Goal: Find specific page/section: Find specific page/section

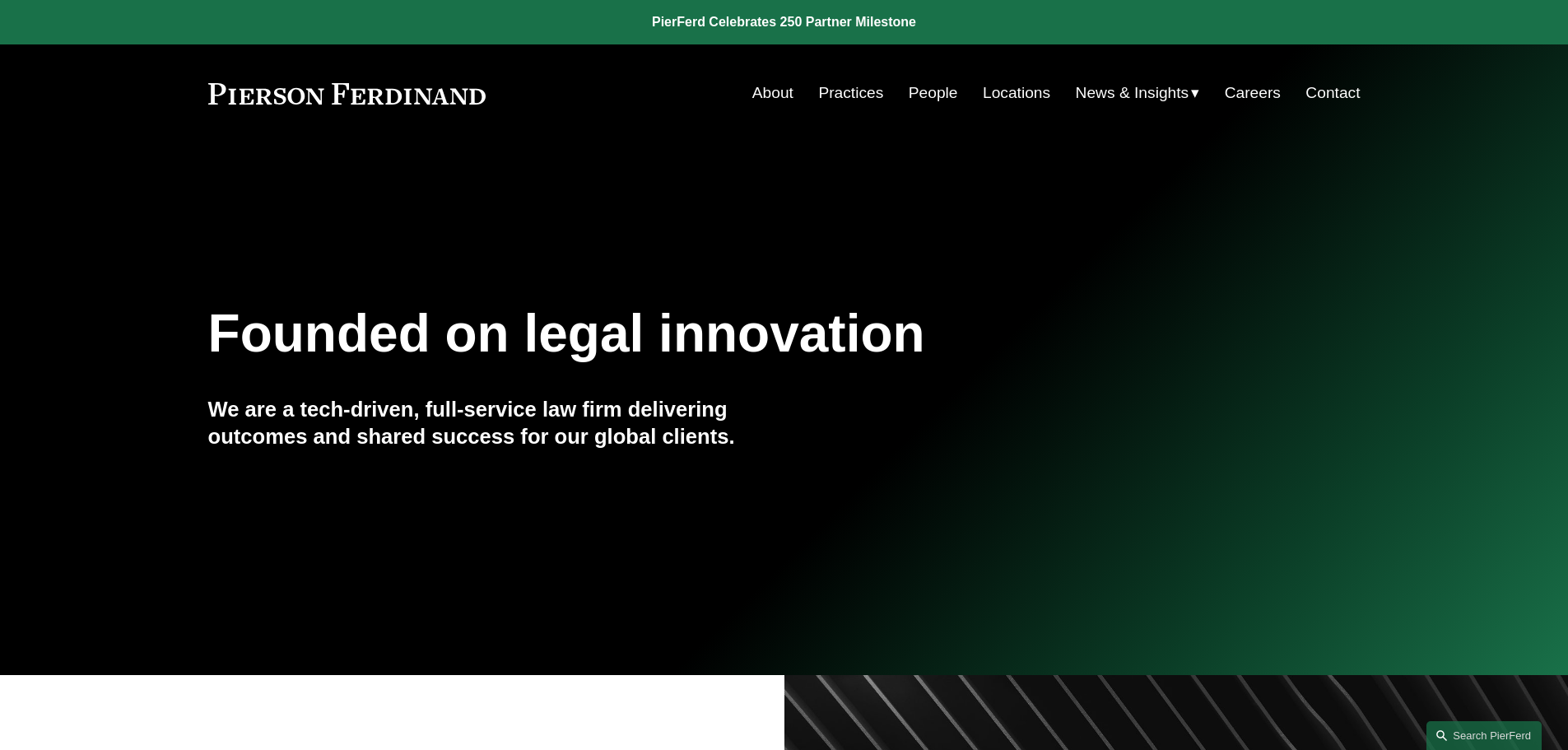
click at [936, 100] on link "People" at bounding box center [933, 93] width 50 height 31
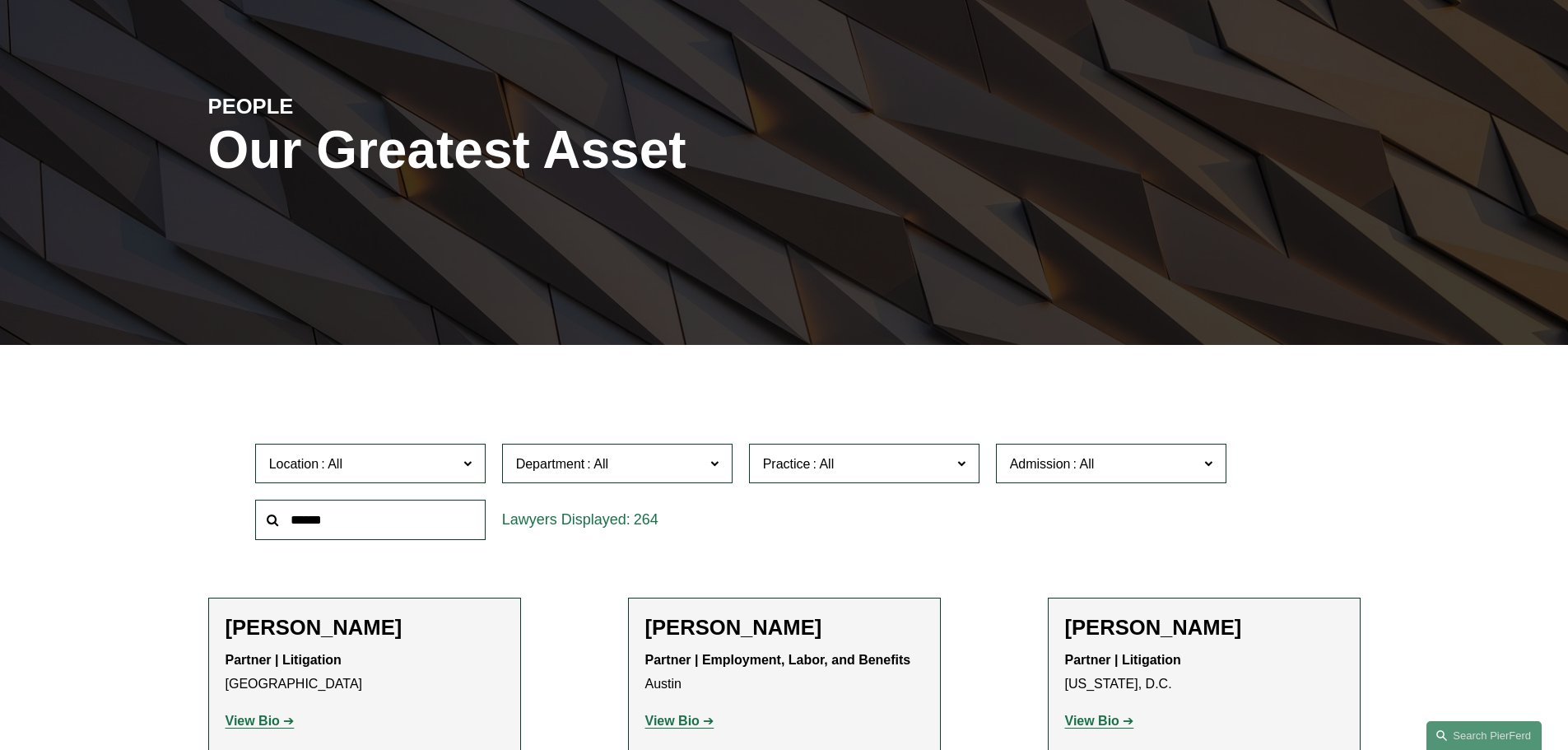
scroll to position [412, 0]
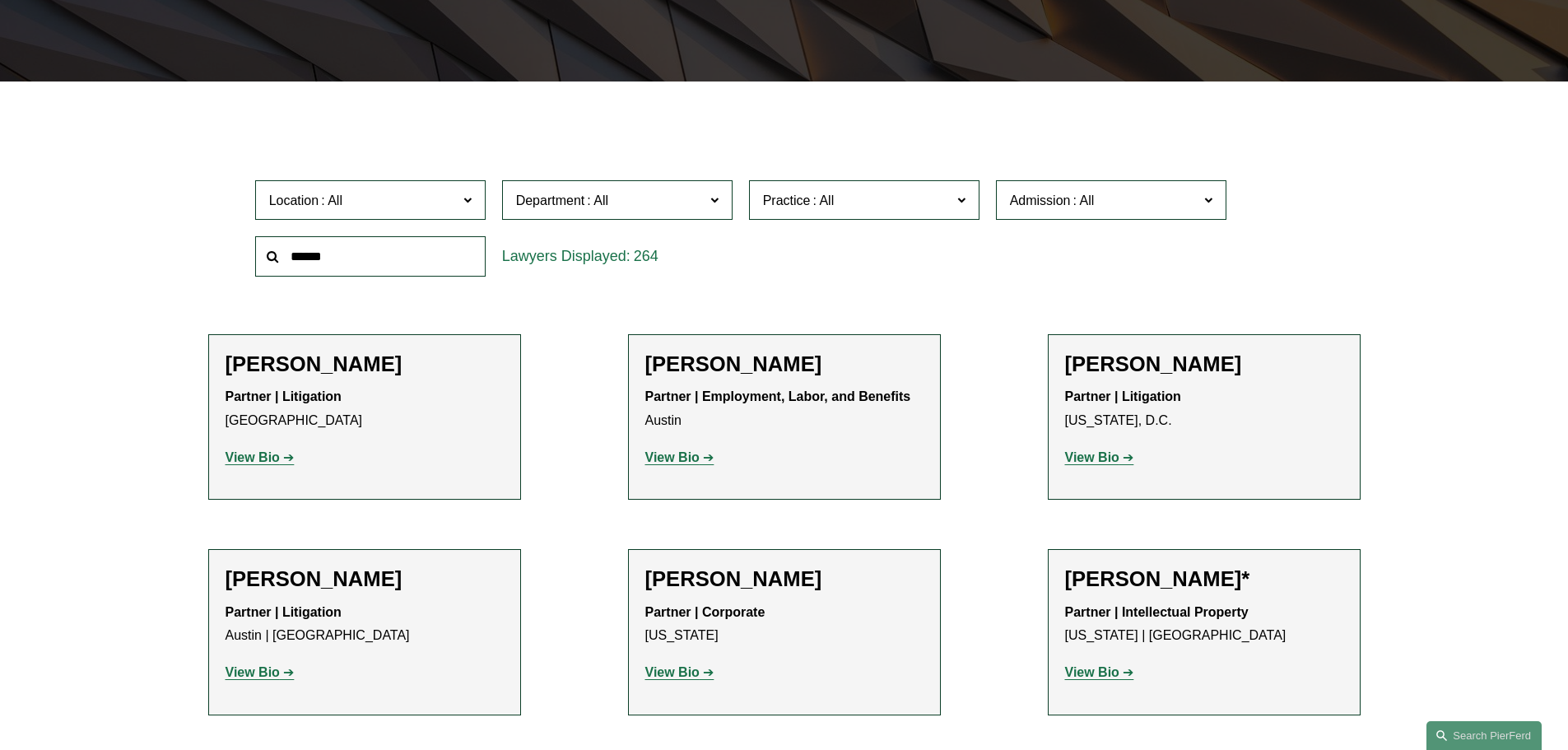
click at [383, 234] on div at bounding box center [370, 256] width 247 height 57
click at [383, 261] on input "text" at bounding box center [370, 256] width 230 height 41
type input "****"
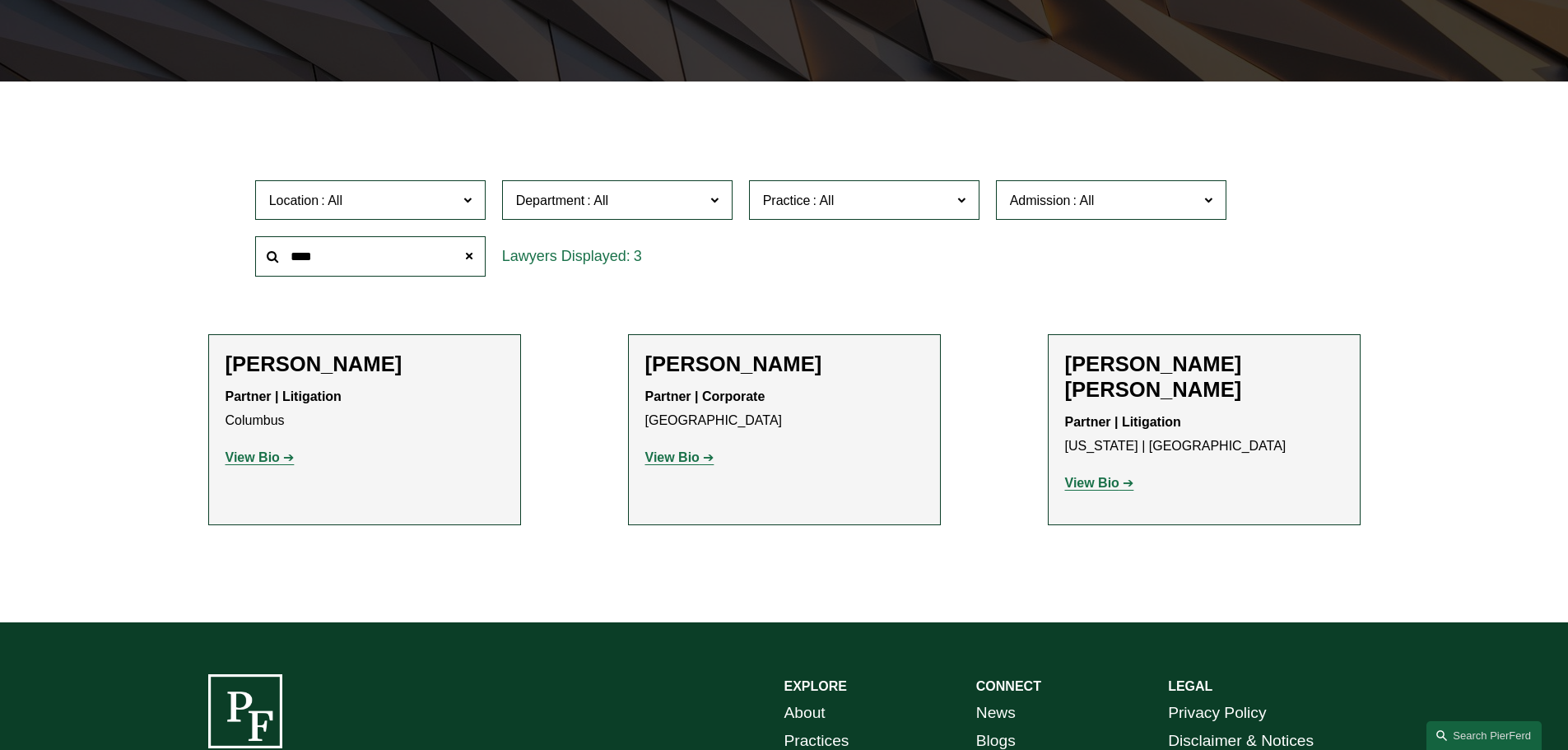
click at [259, 455] on strong "View Bio" at bounding box center [252, 457] width 54 height 14
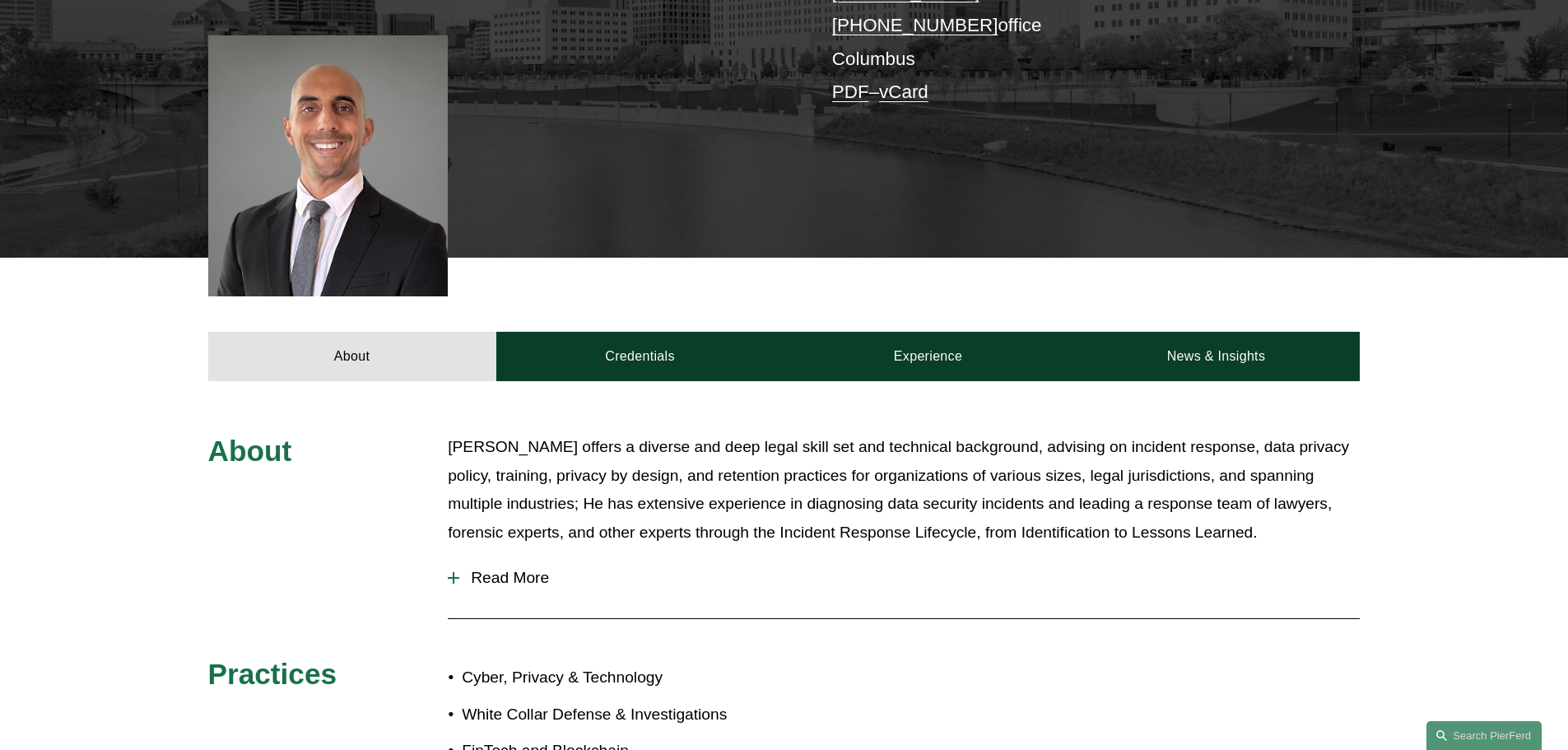
scroll to position [412, 0]
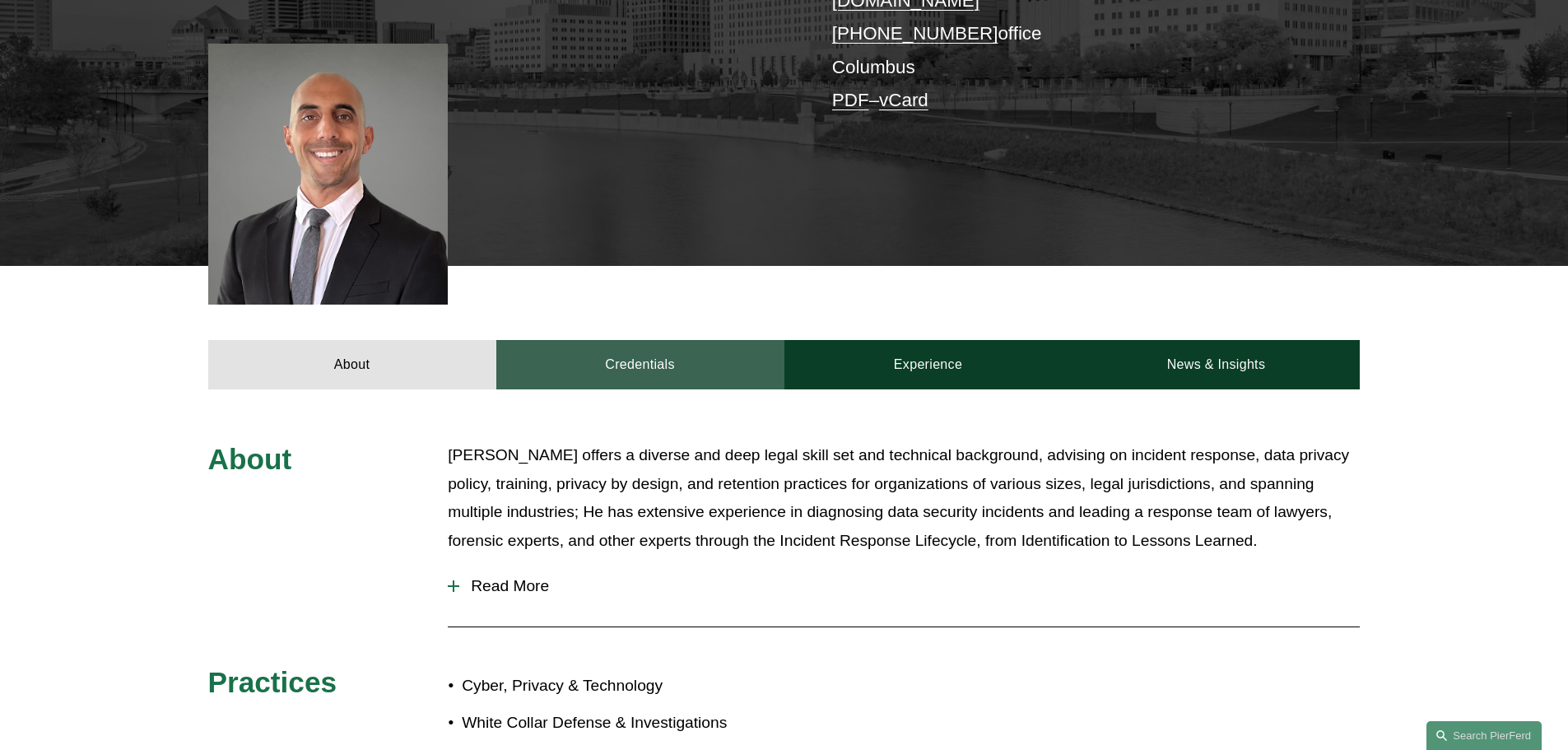
click at [638, 347] on link "Credentials" at bounding box center [640, 365] width 288 height 50
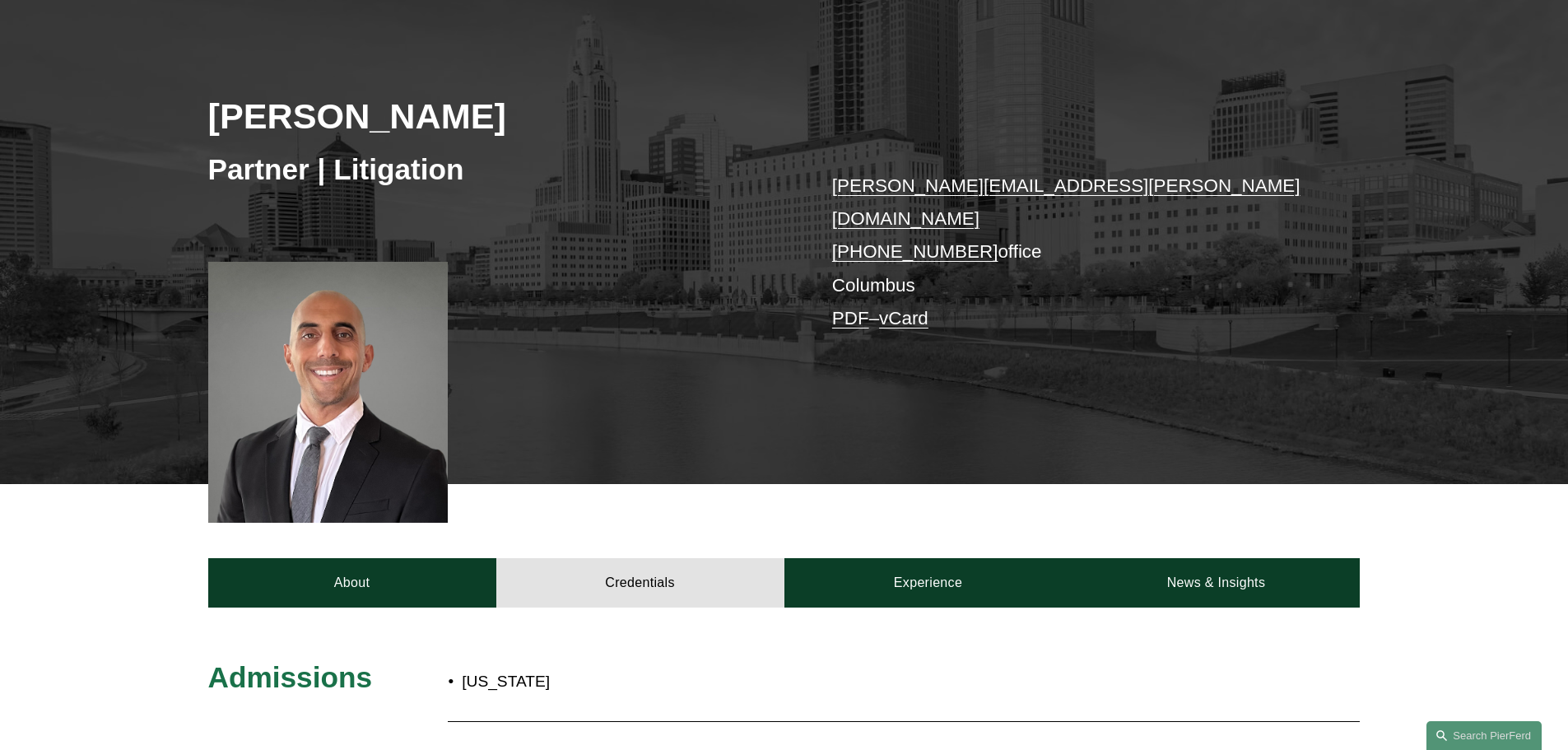
scroll to position [0, 0]
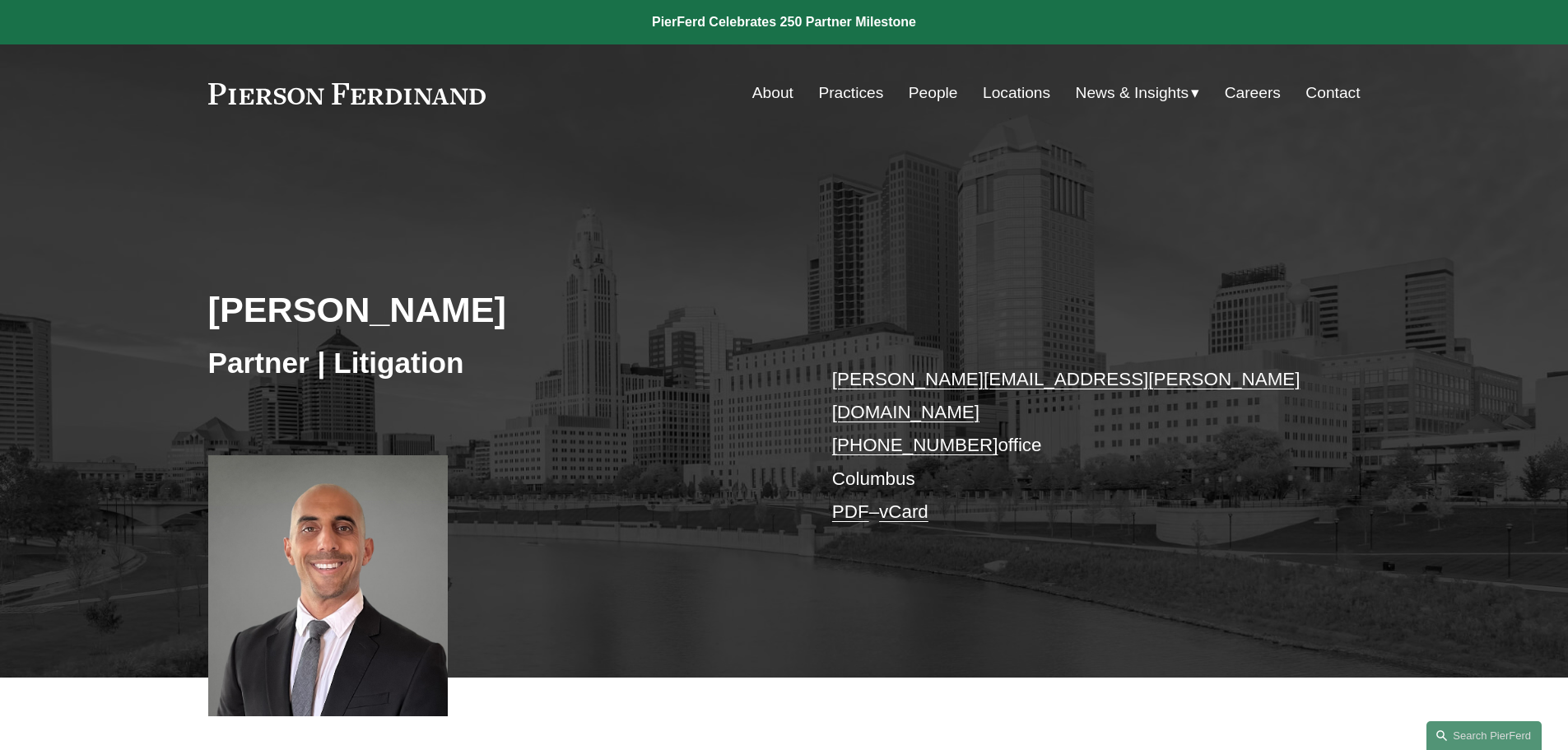
drag, startPoint x: 799, startPoint y: 97, endPoint x: 844, endPoint y: 97, distance: 45.0
click at [799, 97] on nav "About Practices People Locations News & Insights News Insights Blogs Careers Co…" at bounding box center [1057, 93] width 608 height 31
click at [891, 95] on nav "About Practices People Locations News & Insights News Insights Blogs Careers Co…" at bounding box center [1057, 93] width 608 height 31
click at [930, 97] on link "People" at bounding box center [933, 93] width 50 height 31
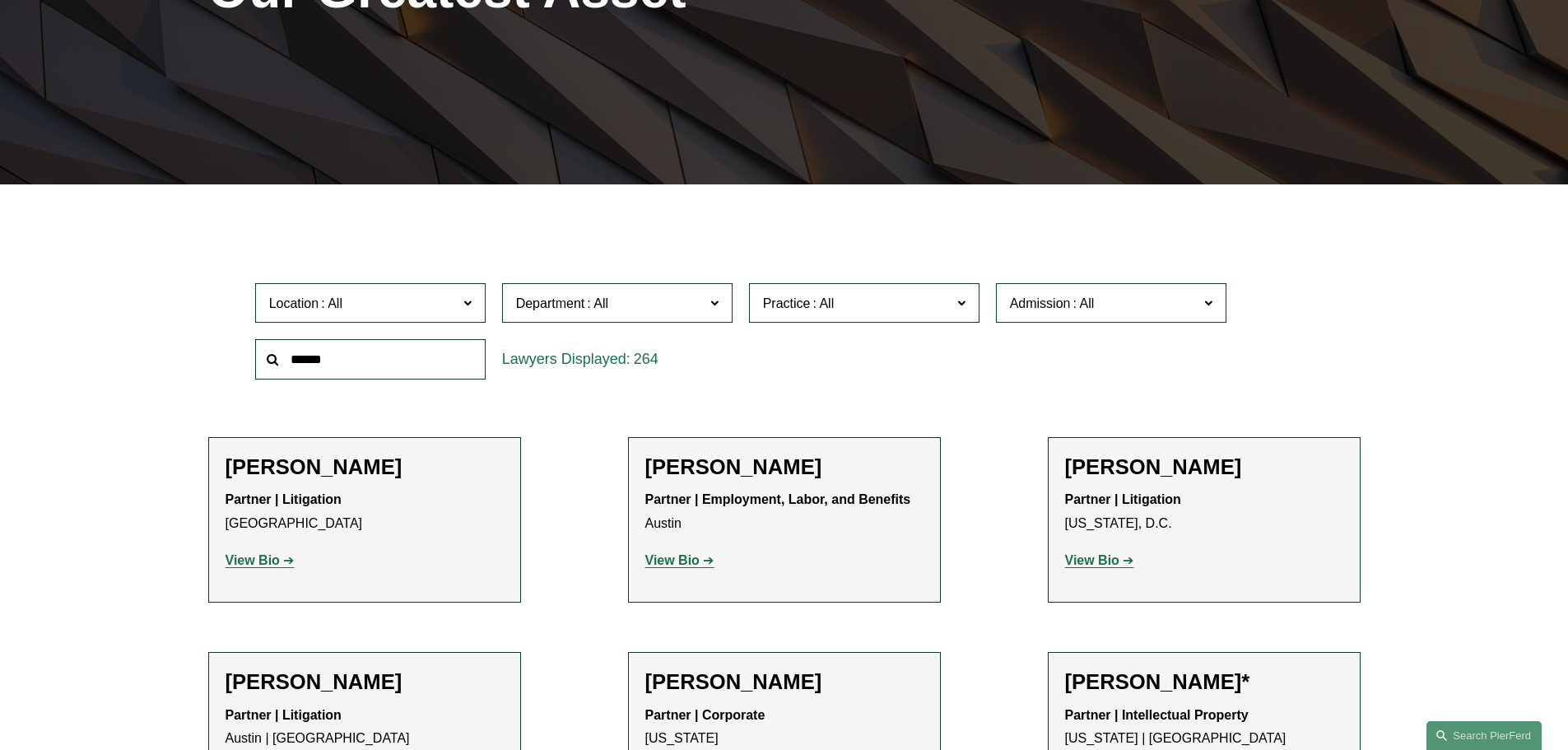
scroll to position [329, 0]
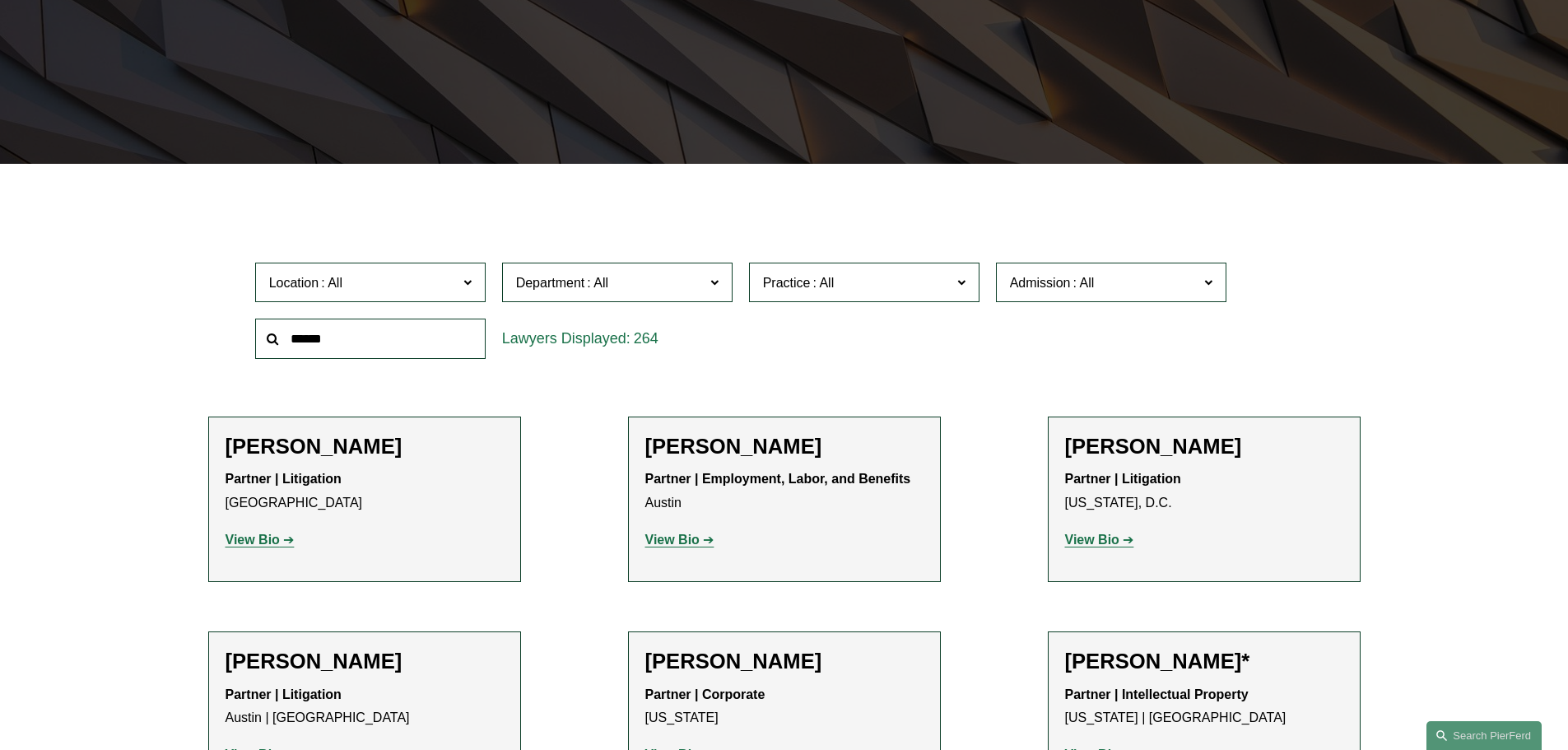
drag, startPoint x: 328, startPoint y: 342, endPoint x: 303, endPoint y: 342, distance: 25.0
click at [267, 352] on input "text" at bounding box center [370, 339] width 230 height 41
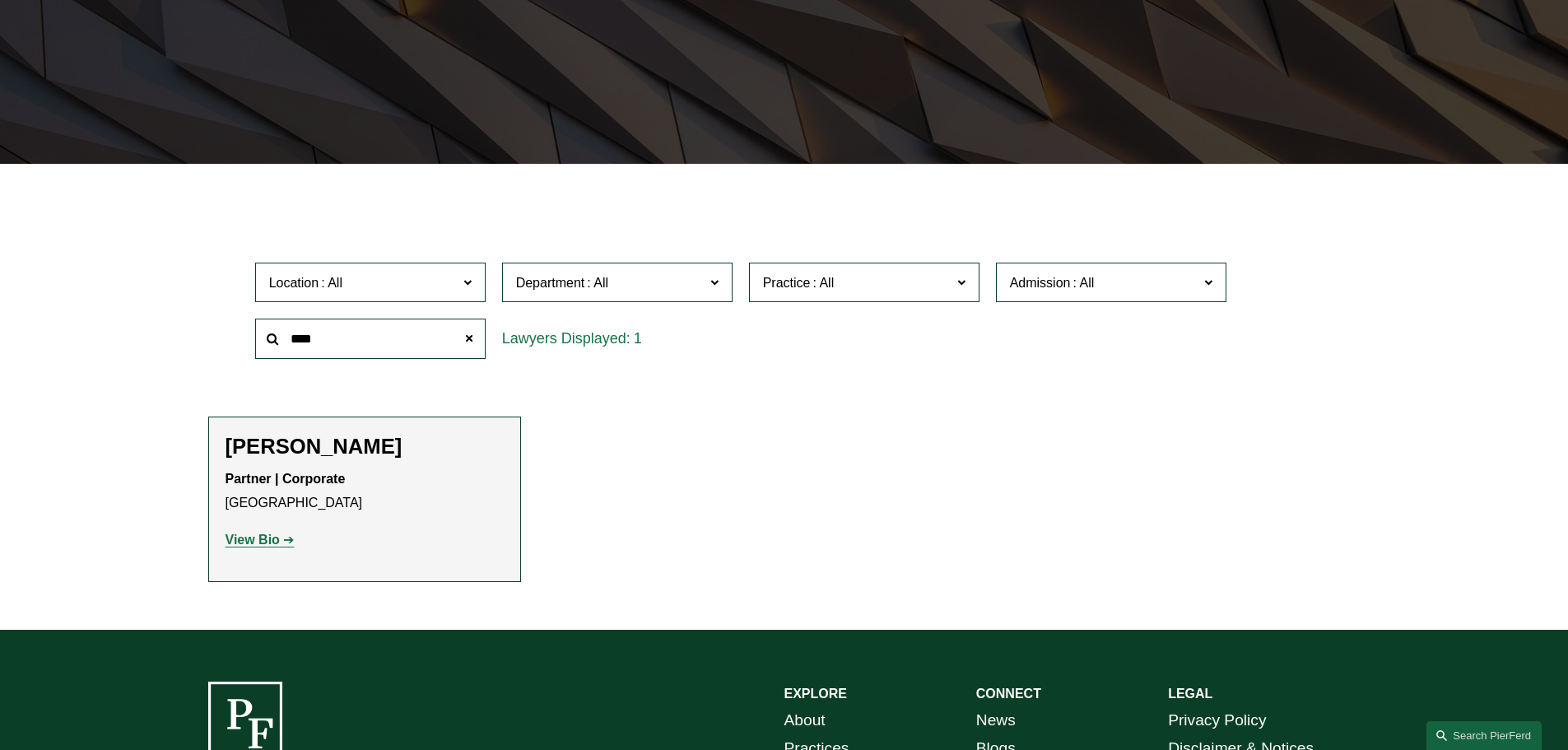
drag, startPoint x: 298, startPoint y: 339, endPoint x: 275, endPoint y: 336, distance: 23.2
click at [275, 336] on div "****" at bounding box center [370, 339] width 230 height 41
type input "*****"
click at [253, 547] on p "View Bio" at bounding box center [365, 541] width 278 height 24
click at [253, 538] on strong "View Bio" at bounding box center [252, 539] width 54 height 14
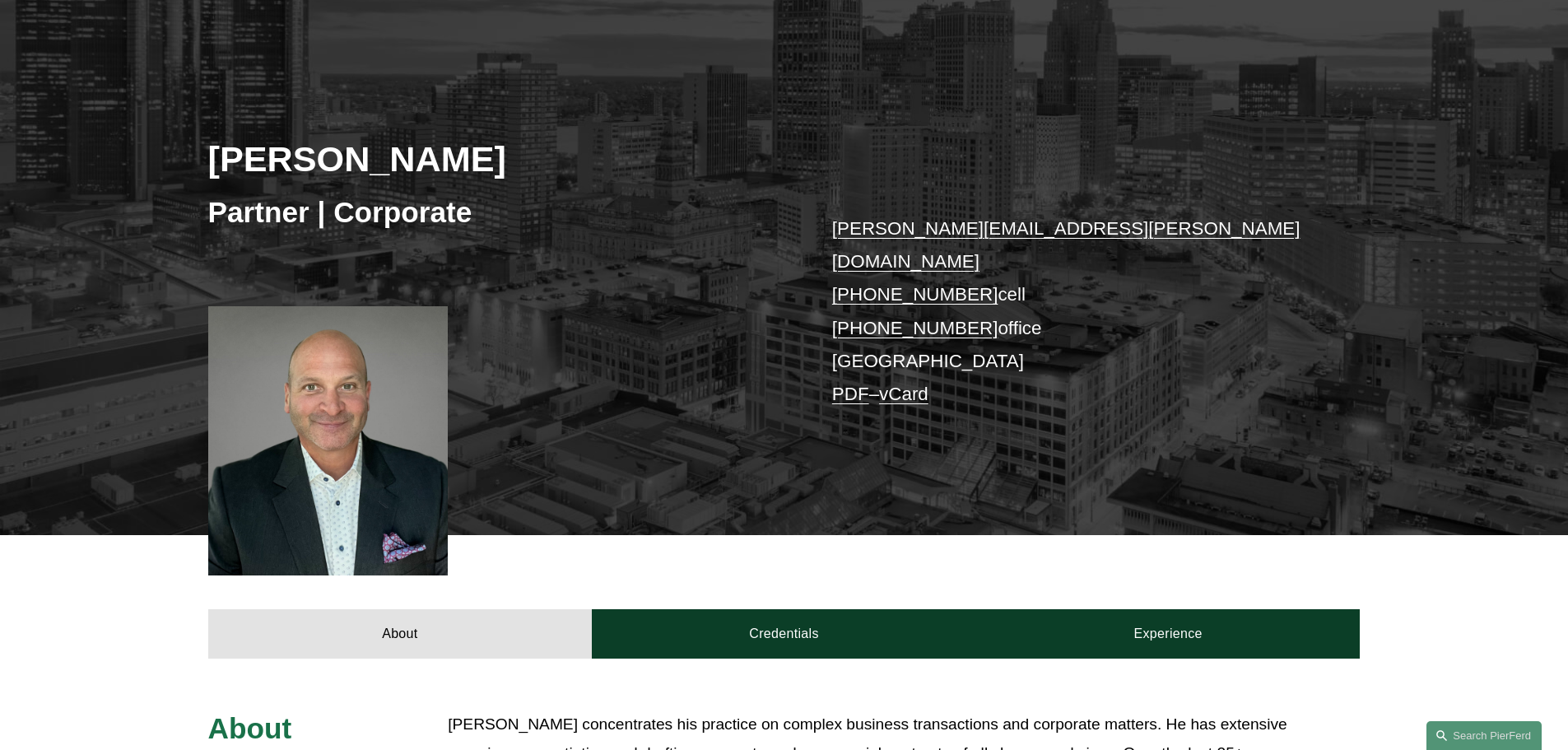
scroll to position [82, 0]
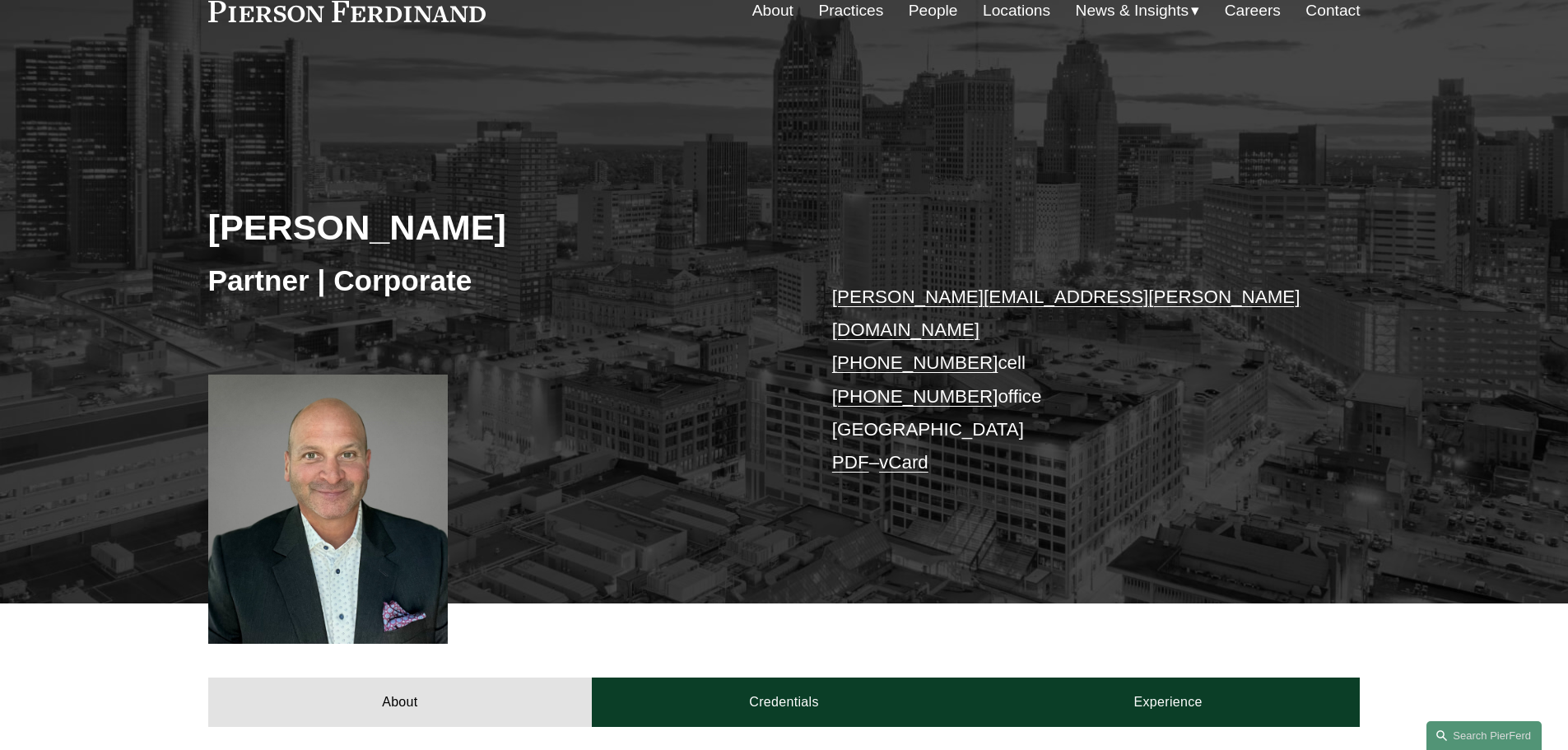
click at [919, 4] on link "People" at bounding box center [933, 11] width 50 height 31
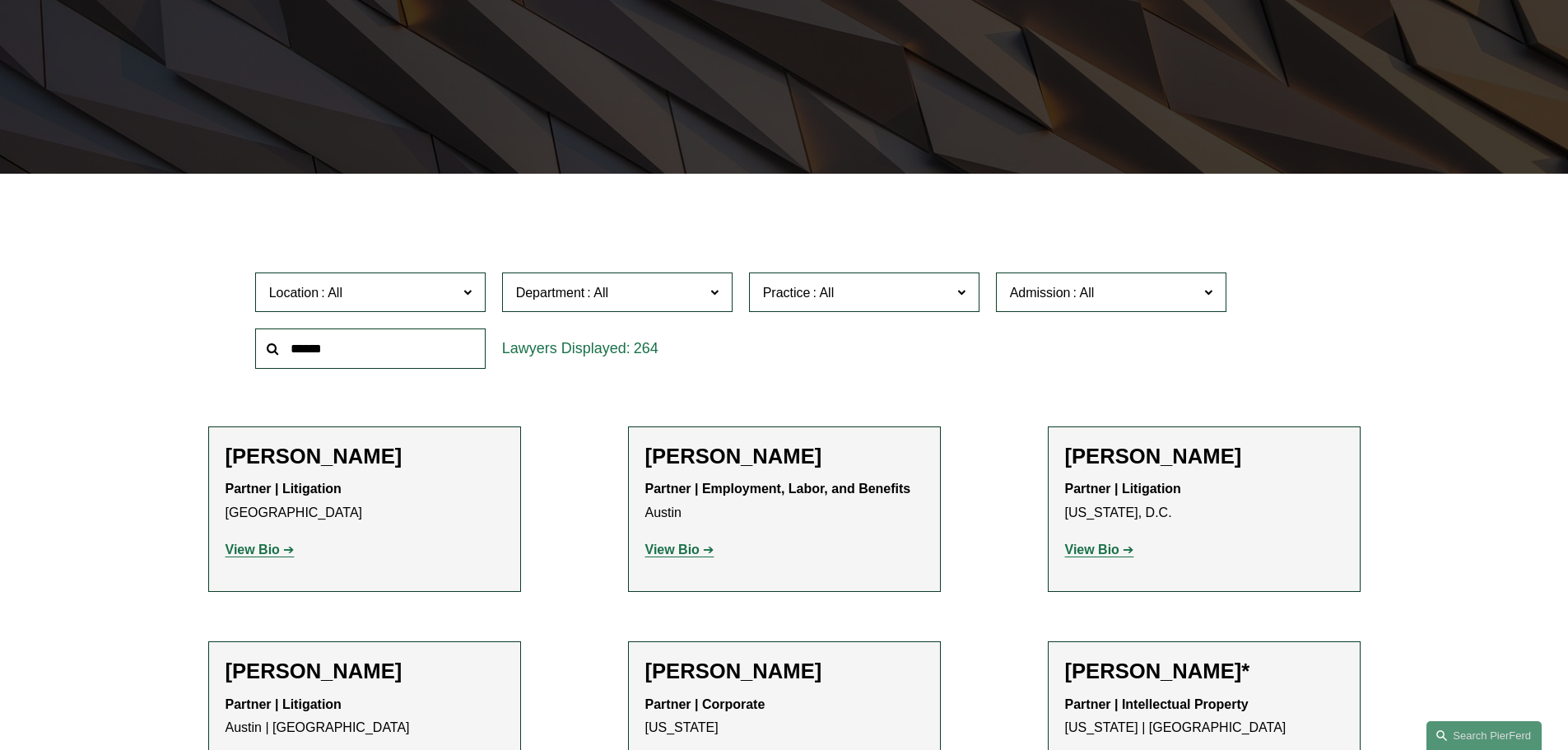
scroll to position [329, 0]
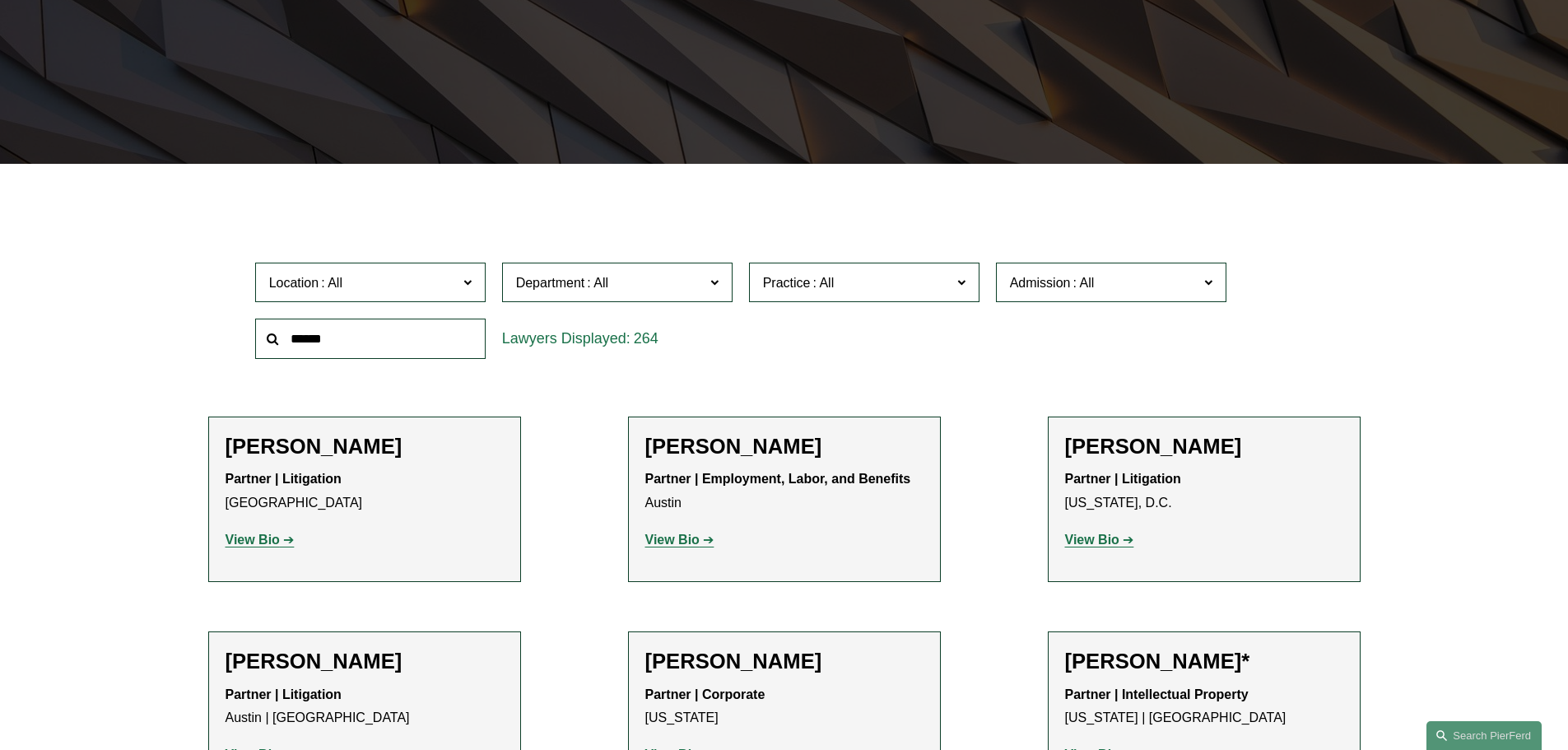
click at [356, 346] on input "text" at bounding box center [370, 339] width 230 height 41
type input "*****"
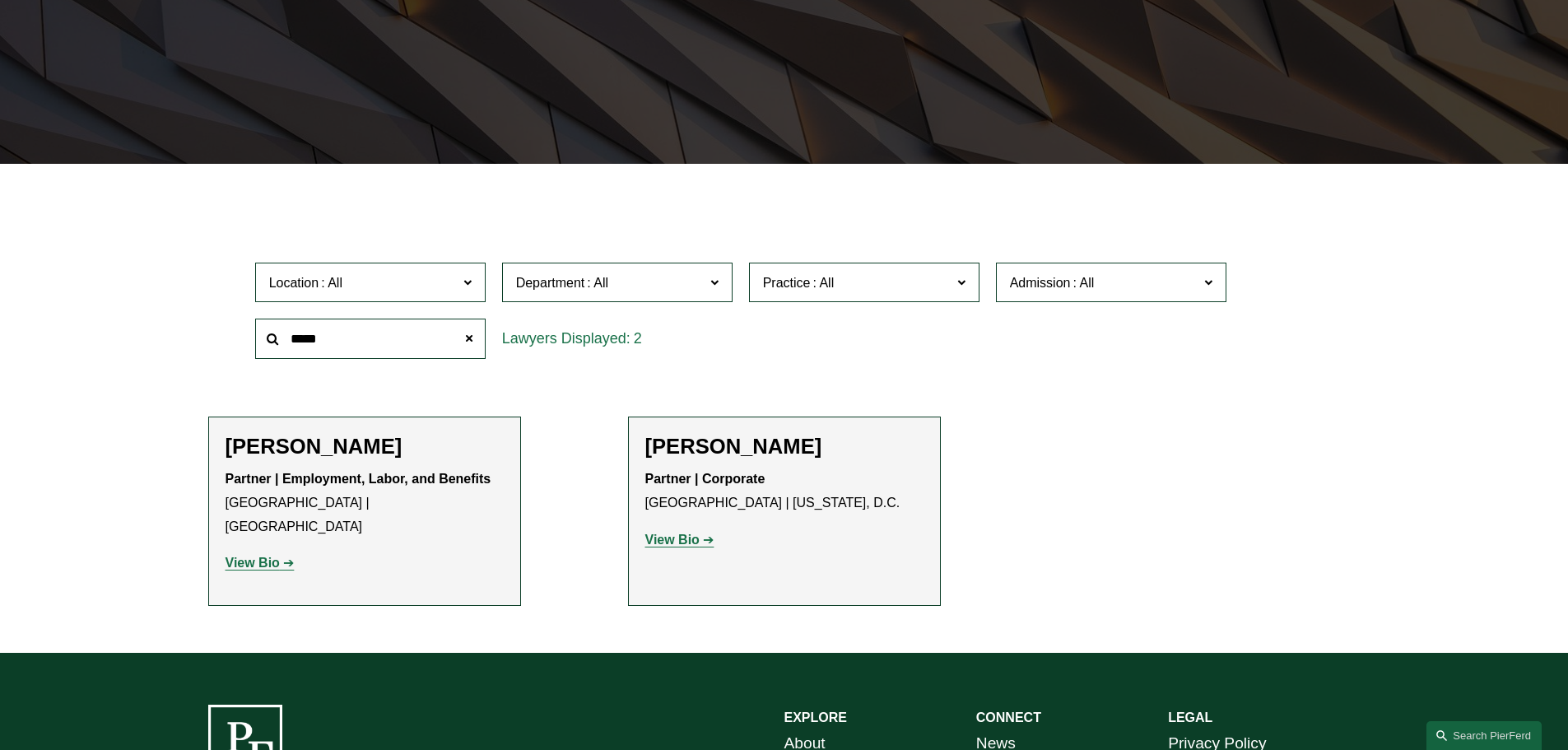
click at [295, 556] on link "View Bio" at bounding box center [260, 562] width 69 height 14
